Goal: Task Accomplishment & Management: Manage account settings

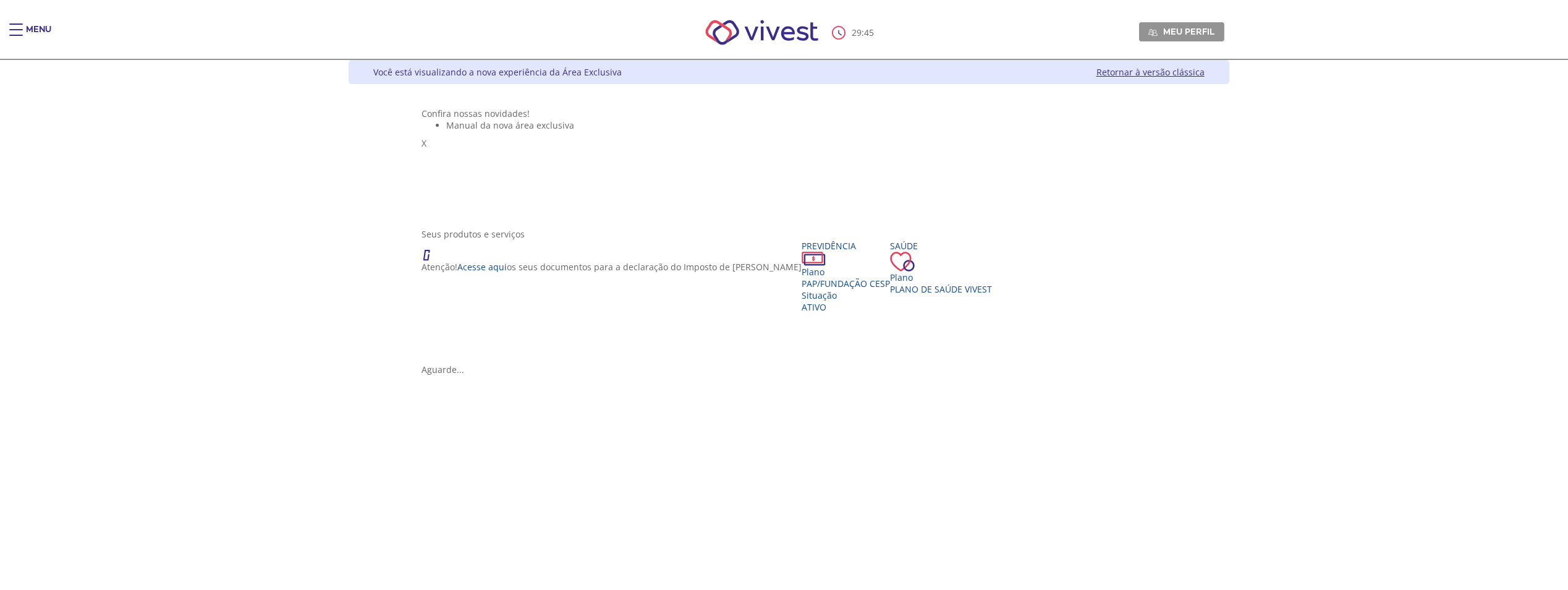
click at [18, 33] on div "Main header" at bounding box center [16, 36] width 14 height 25
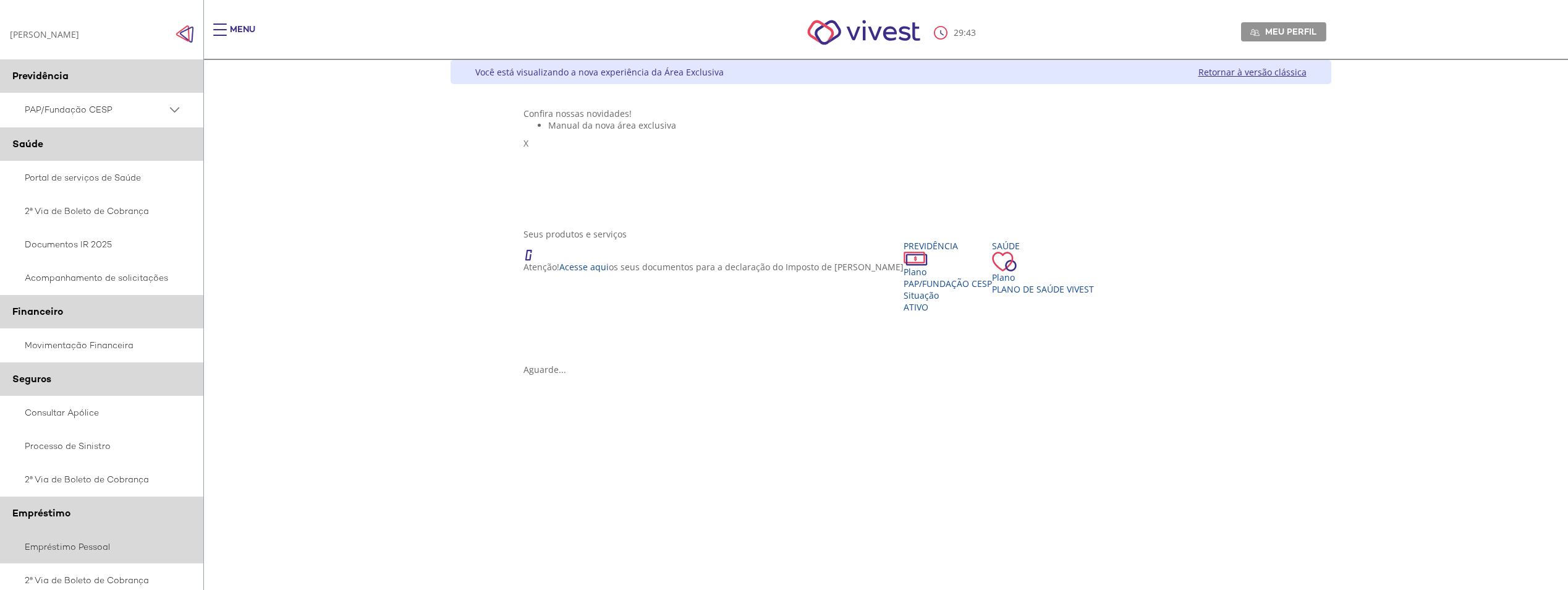
click at [52, 547] on link "Empréstimo Pessoal" at bounding box center [102, 547] width 204 height 34
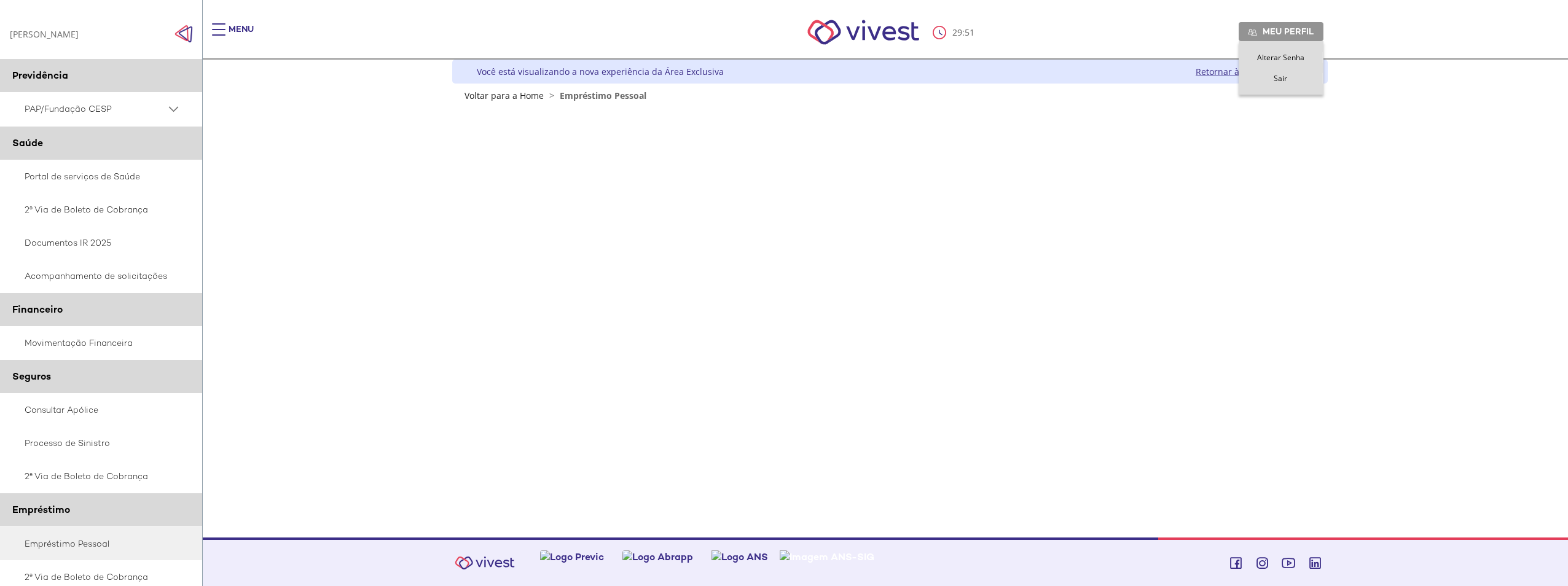
click at [1280, 80] on span "Sair" at bounding box center [1280, 78] width 14 height 10
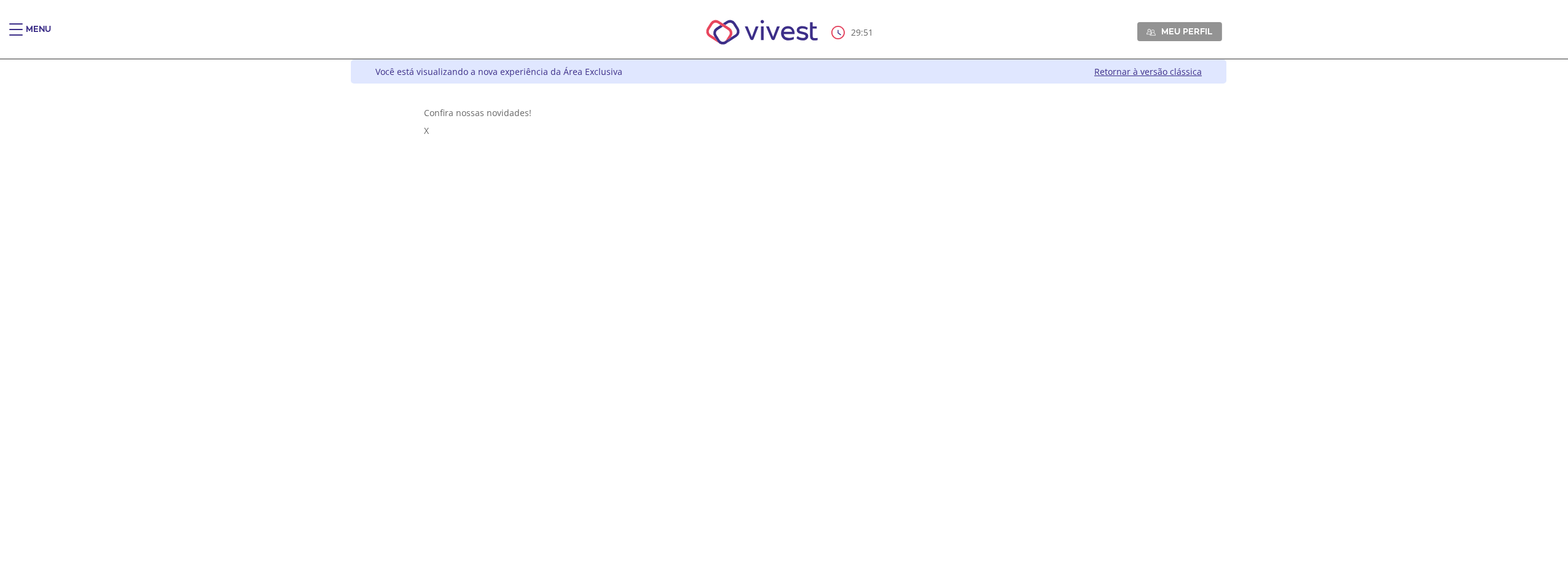
click at [1202, 72] on link "Retornar à versão clássica" at bounding box center [1148, 72] width 108 height 12
